Goal: Task Accomplishment & Management: Manage account settings

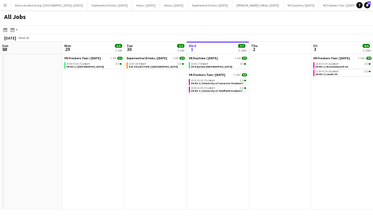
scroll to position [0, 124]
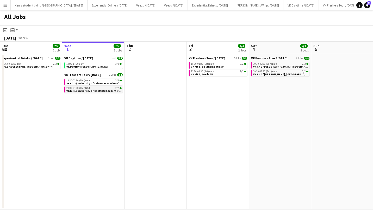
click at [98, 90] on span "VK Kit 1 / University of Sheffield Students' Union" at bounding box center [96, 90] width 60 height 3
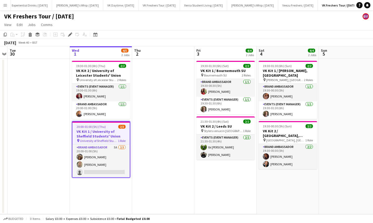
scroll to position [0, 181]
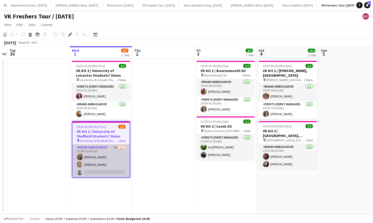
click at [93, 163] on app-card-role "Brand Ambassador 5A 2/3 20:00-01:00 (5h) Maylinda Perlesi Marie Hrnkova single-…" at bounding box center [100, 161] width 57 height 33
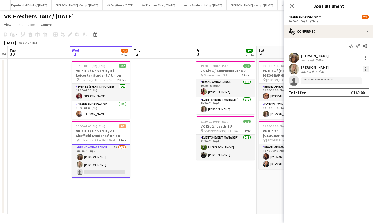
click at [368, 70] on div at bounding box center [365, 69] width 6 height 6
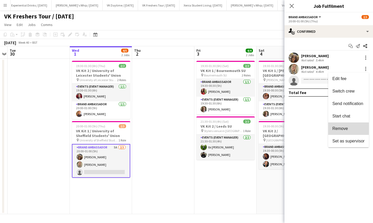
click at [345, 129] on span "Remove" at bounding box center [340, 128] width 16 height 4
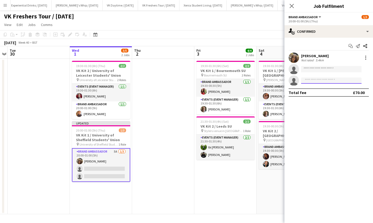
click at [316, 80] on input at bounding box center [331, 81] width 60 height 6
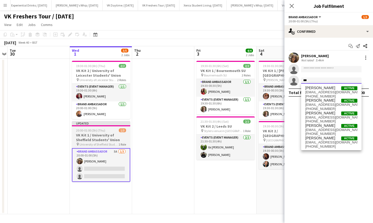
type input "***"
click at [99, 130] on span "20:00-01:00 (5h) (Thu)" at bounding box center [90, 131] width 29 height 4
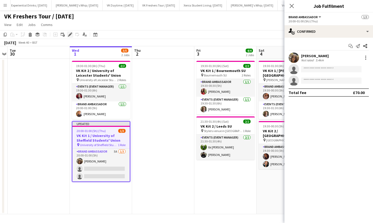
click at [69, 34] on icon "Edit" at bounding box center [70, 35] width 4 height 4
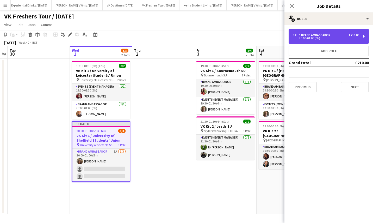
click at [317, 33] on div "3 x Brand Ambassador £210.00 20:00-01:00 (5h)" at bounding box center [328, 36] width 80 height 15
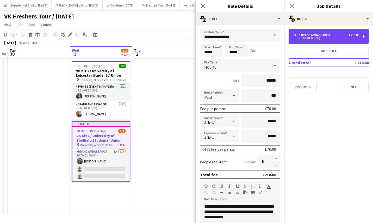
scroll to position [81, 0]
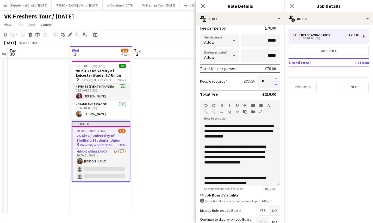
click at [272, 86] on button "button" at bounding box center [276, 85] width 8 height 7
type input "*"
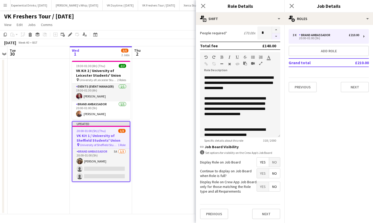
scroll to position [4, 0]
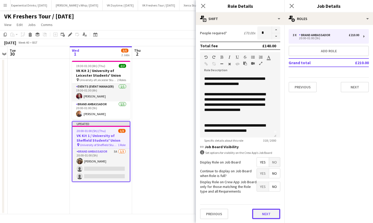
click at [265, 215] on button "Next" at bounding box center [266, 214] width 28 height 10
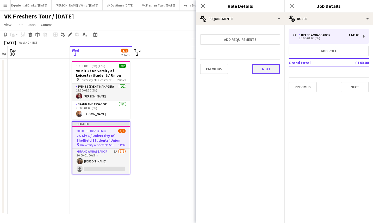
click at [262, 69] on button "Next" at bounding box center [266, 69] width 28 height 10
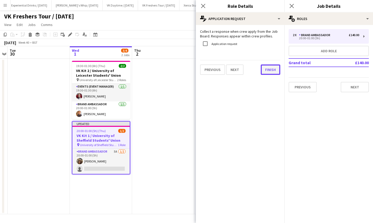
click at [270, 69] on button "Finish" at bounding box center [270, 70] width 20 height 10
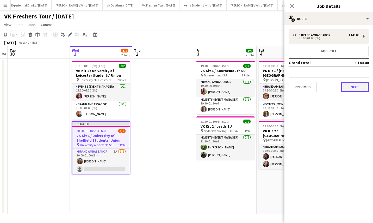
click at [360, 89] on button "Next" at bounding box center [354, 87] width 28 height 10
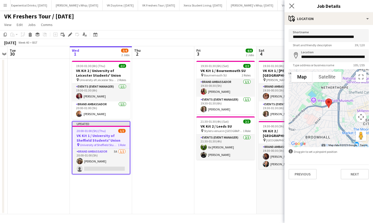
click at [293, 9] on app-icon "Close pop-in" at bounding box center [292, 6] width 8 height 8
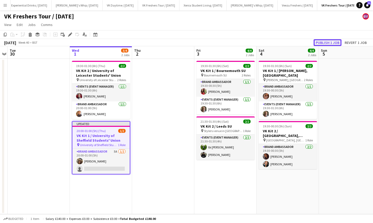
click at [330, 42] on button "Publish 1 job" at bounding box center [327, 42] width 28 height 7
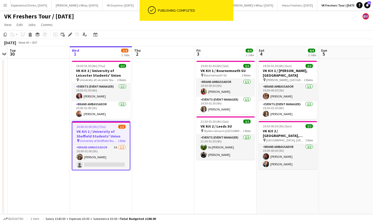
click at [4, 5] on app-icon "Menu" at bounding box center [5, 5] width 4 height 4
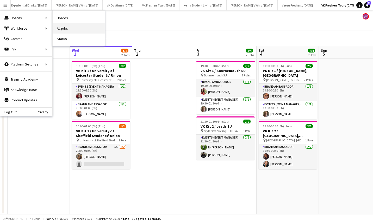
click at [65, 26] on link "All jobs" at bounding box center [79, 28] width 52 height 10
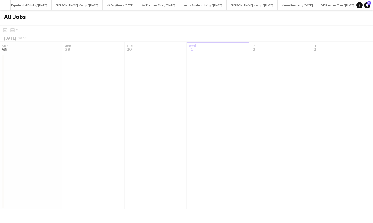
scroll to position [0, 124]
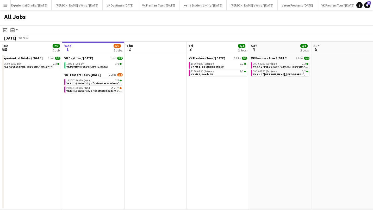
click at [4, 7] on app-icon "Menu" at bounding box center [5, 5] width 4 height 4
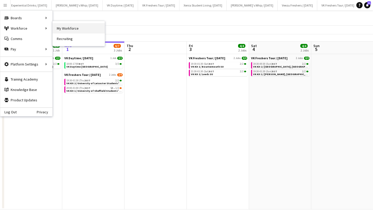
click at [74, 30] on link "My Workforce" at bounding box center [79, 28] width 52 height 10
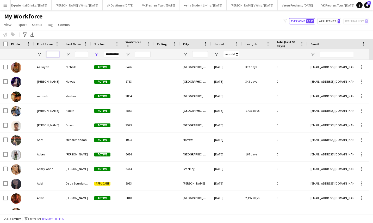
click at [53, 54] on input "First Name Filter Input" at bounding box center [52, 54] width 13 height 6
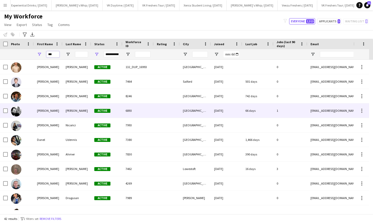
type input "***"
click at [49, 109] on div "Dan" at bounding box center [48, 111] width 29 height 14
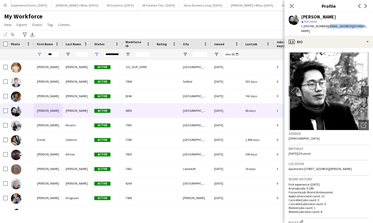
drag, startPoint x: 326, startPoint y: 27, endPoint x: 358, endPoint y: 27, distance: 32.3
click at [358, 27] on div "Dan Vasey star Not rated t. +447787927868 | danvasey96@gmail.com" at bounding box center [328, 23] width 88 height 23
copy span "danvasey96@gmail.com"
click at [4, 5] on app-icon "Menu" at bounding box center [5, 5] width 4 height 4
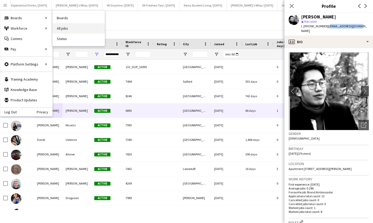
click at [67, 26] on link "All jobs" at bounding box center [79, 28] width 52 height 10
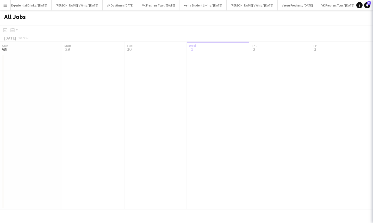
scroll to position [0, 124]
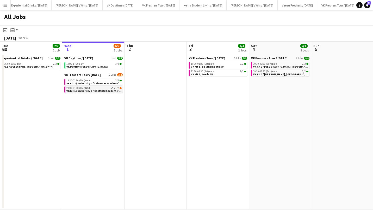
click at [95, 91] on span "VK Kit 1 / University of Sheffield Students' Union" at bounding box center [96, 90] width 60 height 3
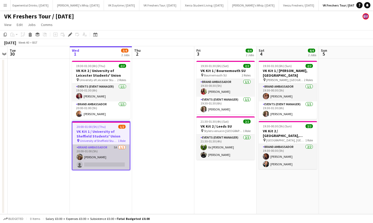
scroll to position [0, 181]
click at [99, 164] on app-card-role "Brand Ambassador 5A 1/2 20:00-01:00 (5h) Maylinda Perlesi single-neutral-actions" at bounding box center [100, 157] width 57 height 25
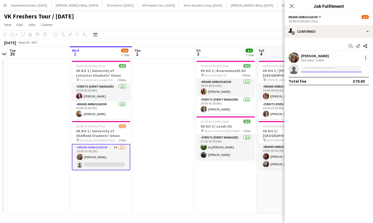
click at [318, 71] on input at bounding box center [331, 69] width 60 height 6
paste input "**********"
type input "**********"
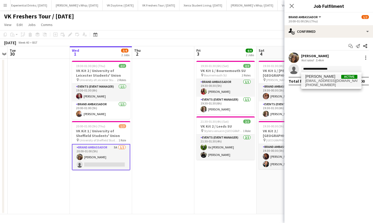
click at [327, 80] on span "danvasey96@gmail.com" at bounding box center [331, 81] width 52 height 4
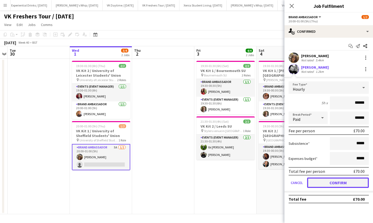
click at [331, 180] on button "Confirm" at bounding box center [338, 183] width 62 height 10
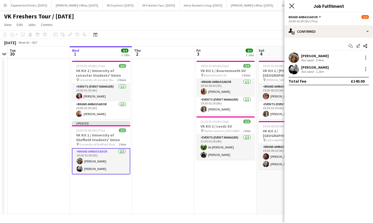
click at [291, 5] on icon "Close pop-in" at bounding box center [291, 5] width 5 height 5
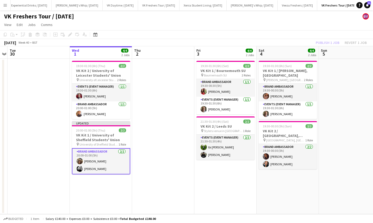
click at [324, 43] on div "Publish 1 job Revert 1 job" at bounding box center [340, 42] width 63 height 7
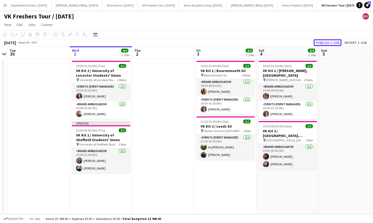
click at [324, 43] on button "Publish 1 job" at bounding box center [327, 42] width 28 height 7
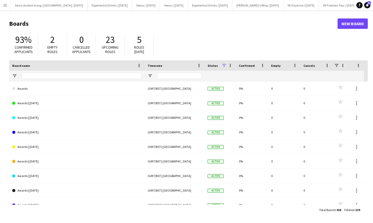
click at [7, 4] on app-icon "Menu" at bounding box center [5, 5] width 4 height 4
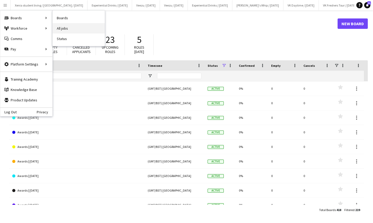
click at [59, 24] on link "All jobs" at bounding box center [79, 28] width 52 height 10
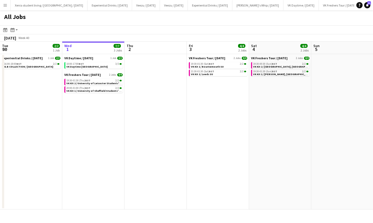
scroll to position [0, 145]
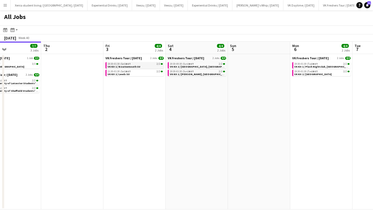
click at [132, 67] on span "VK Kit 1 / Bournemouth SU" at bounding box center [123, 66] width 33 height 3
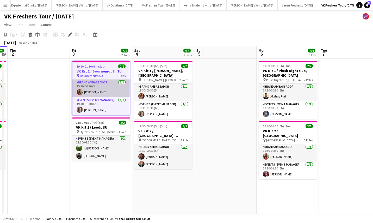
click at [94, 92] on app-card-role "Brand Ambassador [DATE] 19:30-00:30 (5h) [PERSON_NAME]" at bounding box center [100, 89] width 57 height 18
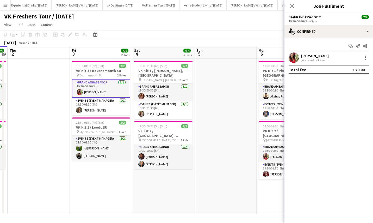
click at [308, 54] on div "[PERSON_NAME]" at bounding box center [315, 56] width 28 height 5
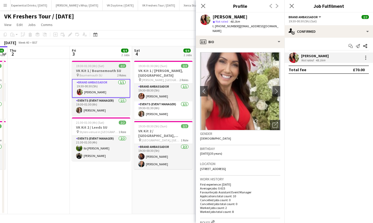
click at [98, 70] on h3 "VK Kit 1 / Bournemouth SU" at bounding box center [101, 70] width 58 height 5
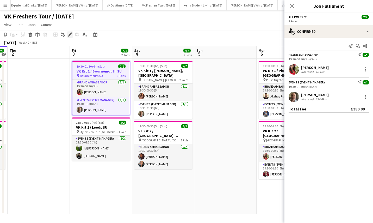
click at [70, 35] on icon at bounding box center [69, 34] width 3 height 3
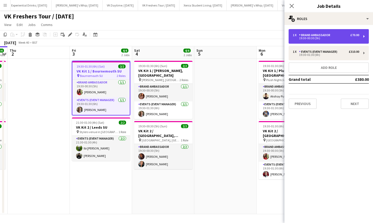
click at [363, 34] on div "1 x Brand Ambassador £70.00 19:30-00:30 (5h)" at bounding box center [328, 36] width 80 height 15
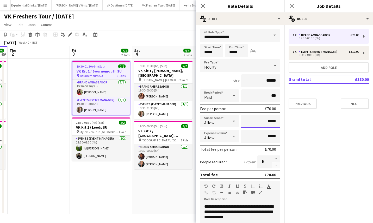
click at [264, 120] on input "*****" at bounding box center [260, 121] width 39 height 13
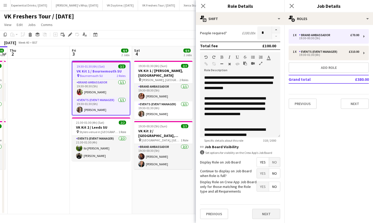
type input "******"
click at [263, 211] on button "Next" at bounding box center [266, 214] width 28 height 10
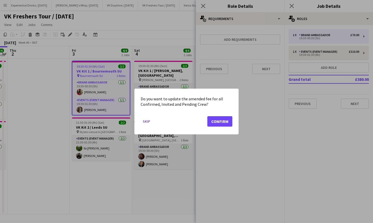
scroll to position [0, 0]
click at [229, 120] on button "Confirm" at bounding box center [219, 121] width 25 height 10
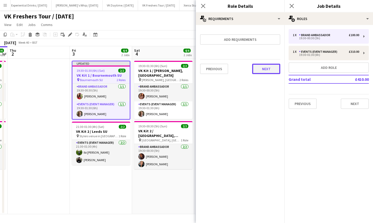
click at [272, 69] on button "Next" at bounding box center [266, 69] width 28 height 10
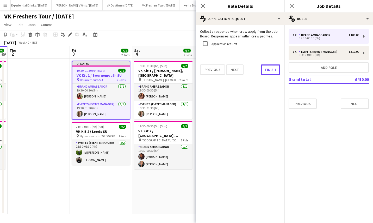
click at [272, 69] on button "Finish" at bounding box center [270, 70] width 20 height 10
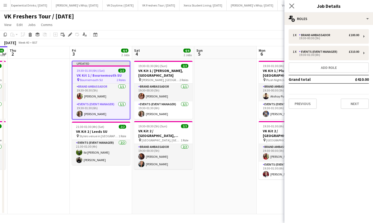
click at [294, 3] on app-icon "Close pop-in" at bounding box center [292, 6] width 8 height 8
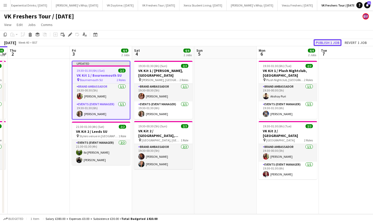
click at [328, 42] on button "Publish 1 job" at bounding box center [327, 42] width 28 height 7
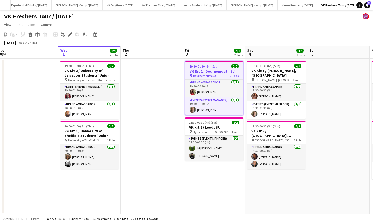
scroll to position [0, 109]
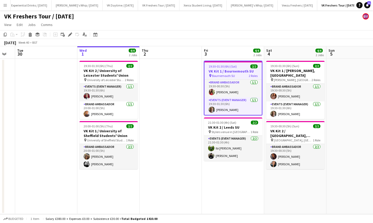
click at [232, 165] on app-date-cell "19:30-01:30 (6h) (Sat) 2/2 VK Kit 1 / Bournemouth SU pin Bournemouth SU 2 Roles…" at bounding box center [233, 137] width 62 height 156
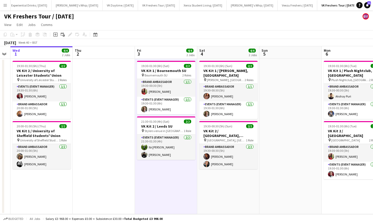
scroll to position [0, 154]
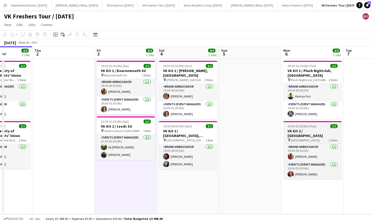
click at [311, 132] on h3 "VK Kit 2 / [GEOGRAPHIC_DATA]" at bounding box center [312, 133] width 58 height 9
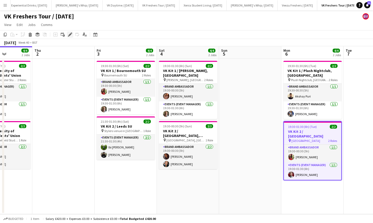
click at [69, 34] on icon at bounding box center [69, 34] width 3 height 3
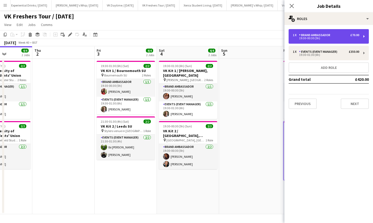
click at [331, 37] on div "19:30-00:30 (5h)" at bounding box center [325, 38] width 66 height 3
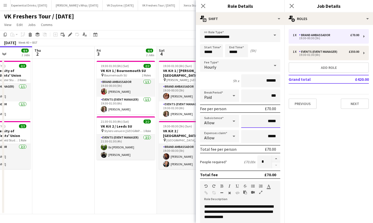
click at [264, 122] on input "*****" at bounding box center [260, 121] width 39 height 13
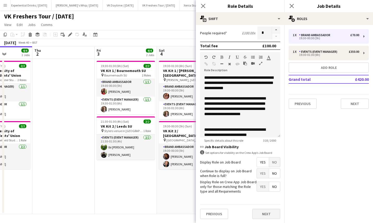
type input "******"
click at [265, 212] on button "Next" at bounding box center [266, 214] width 28 height 10
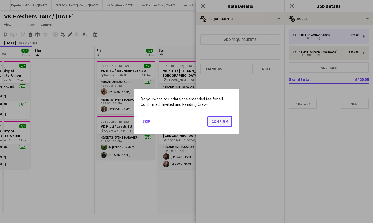
click at [228, 123] on button "Confirm" at bounding box center [219, 121] width 25 height 10
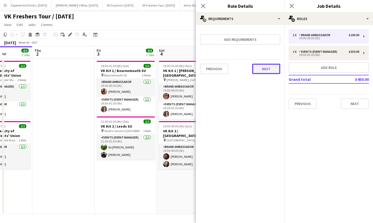
click at [269, 67] on button "Next" at bounding box center [266, 69] width 28 height 10
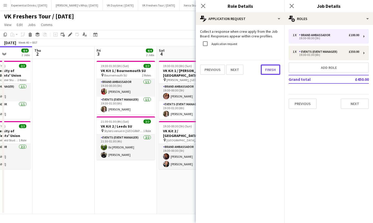
click at [269, 67] on button "Finish" at bounding box center [270, 70] width 20 height 10
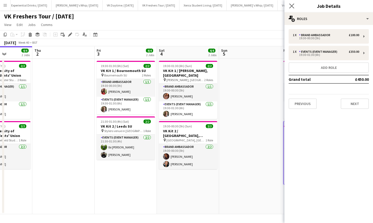
click at [292, 9] on app-icon "Close pop-in" at bounding box center [292, 6] width 8 height 8
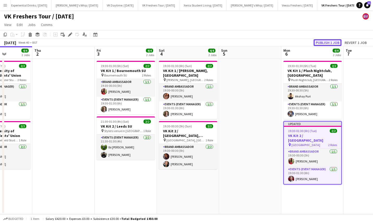
click at [326, 40] on button "Publish 1 job" at bounding box center [327, 42] width 28 height 7
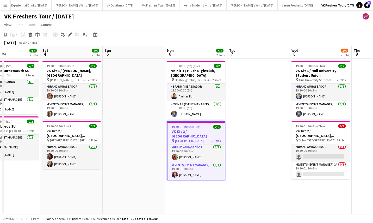
scroll to position [0, 196]
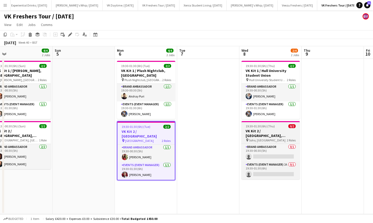
click at [273, 133] on h3 "VK Kit 2 / [GEOGRAPHIC_DATA], [GEOGRAPHIC_DATA]" at bounding box center [270, 133] width 58 height 9
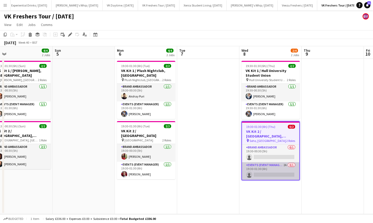
click at [268, 168] on app-card-role "Events (Event Manager) 2A 0/1 19:30-01:30 (6h) single-neutral-actions" at bounding box center [270, 171] width 57 height 18
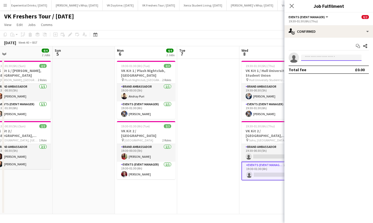
click at [325, 58] on input at bounding box center [331, 58] width 60 height 6
type input "*****"
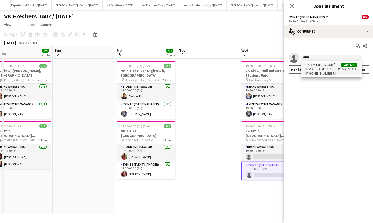
click at [326, 67] on span "[PERSON_NAME]" at bounding box center [320, 65] width 30 height 4
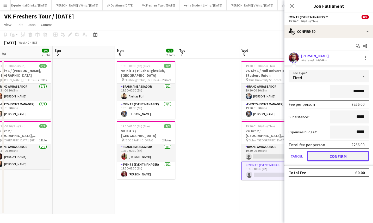
click at [336, 154] on button "Confirm" at bounding box center [338, 156] width 62 height 10
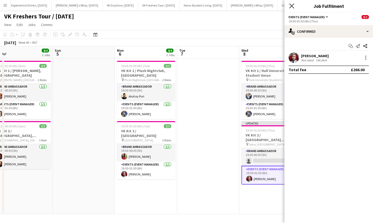
click at [291, 7] on icon at bounding box center [291, 5] width 5 height 5
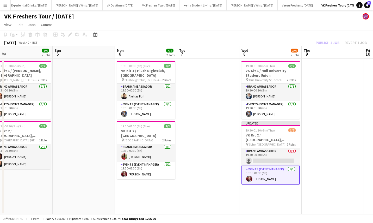
click at [270, 171] on app-card-role "Events (Event Manager) [DATE] 19:30-01:30 (6h) [PERSON_NAME]" at bounding box center [270, 175] width 58 height 19
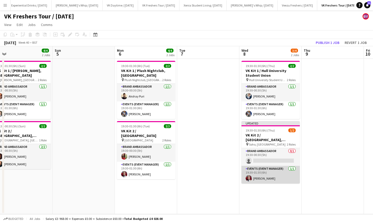
click at [268, 168] on app-card-role "Events (Event Manager) [DATE] 19:30-01:30 (6h) [PERSON_NAME]" at bounding box center [270, 175] width 58 height 18
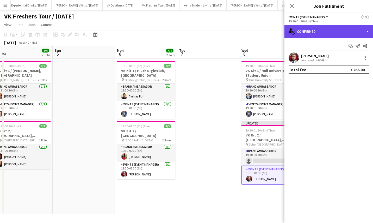
click at [339, 30] on div "single-neutral-actions-check-2 Confirmed" at bounding box center [328, 31] width 88 height 12
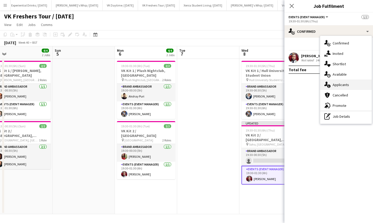
click at [353, 88] on div "single-neutral-actions-information Applicants" at bounding box center [346, 85] width 52 height 10
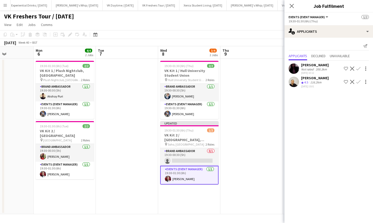
scroll to position [0, 154]
click at [290, 6] on icon "Close pop-in" at bounding box center [291, 5] width 5 height 5
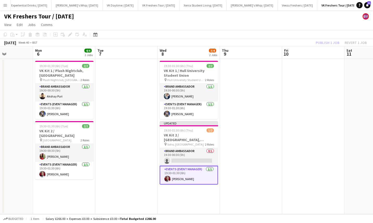
click at [324, 41] on div "Publish 1 job Revert 1 job" at bounding box center [340, 42] width 63 height 7
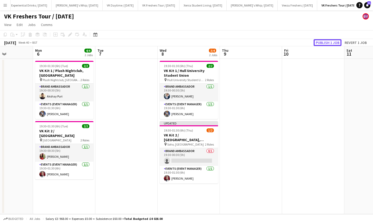
click at [324, 41] on button "Publish 1 job" at bounding box center [327, 42] width 28 height 7
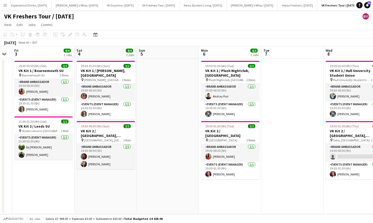
scroll to position [0, 202]
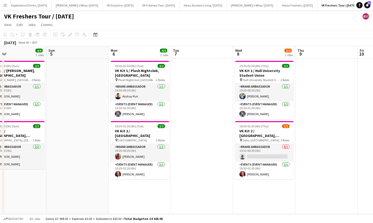
click at [180, 110] on app-date-cell at bounding box center [202, 137] width 62 height 156
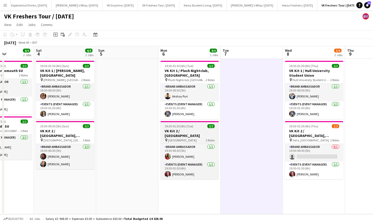
scroll to position [0, 153]
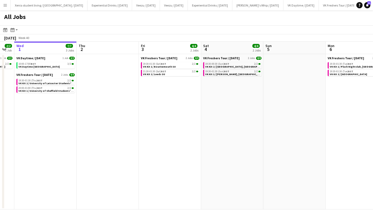
scroll to position [0, 173]
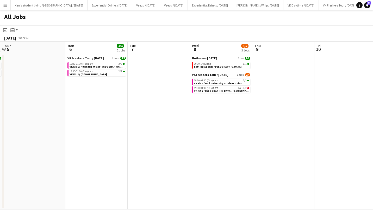
scroll to position [0, 150]
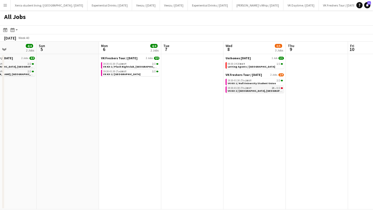
click at [242, 90] on span "VK Kit 2 / [GEOGRAPHIC_DATA], [GEOGRAPHIC_DATA]" at bounding box center [259, 90] width 65 height 3
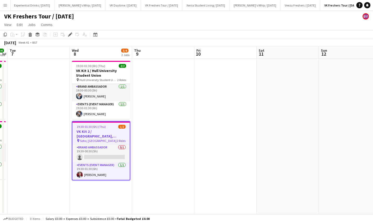
scroll to position [0, 181]
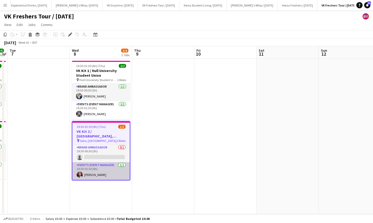
click at [103, 173] on app-card-role "Events (Event Manager) [DATE] 19:30-01:30 (6h) [PERSON_NAME]" at bounding box center [100, 171] width 57 height 18
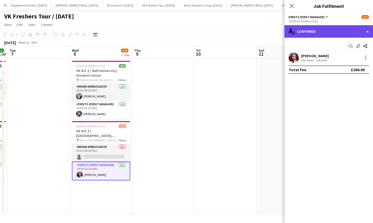
click at [327, 33] on div "single-neutral-actions-check-2 Confirmed" at bounding box center [328, 31] width 88 height 12
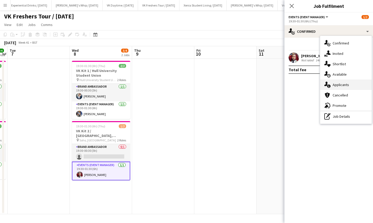
click at [349, 82] on div "single-neutral-actions-information Applicants" at bounding box center [346, 85] width 52 height 10
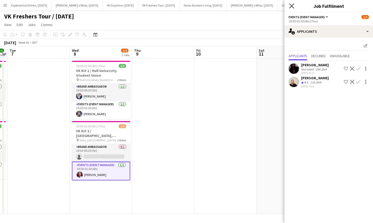
click at [292, 6] on icon "Close pop-in" at bounding box center [291, 5] width 5 height 5
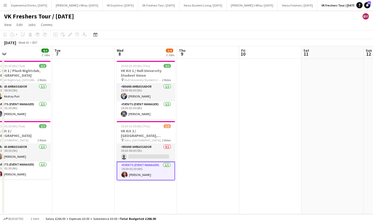
scroll to position [0, 134]
